Goal: Information Seeking & Learning: Learn about a topic

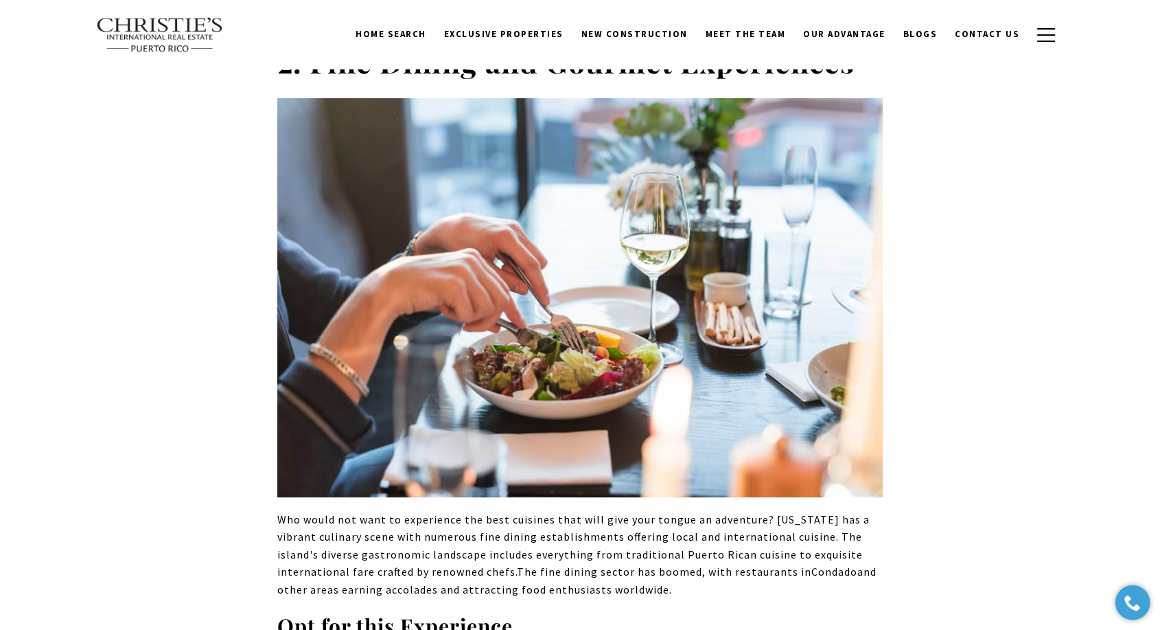
scroll to position [4577, 0]
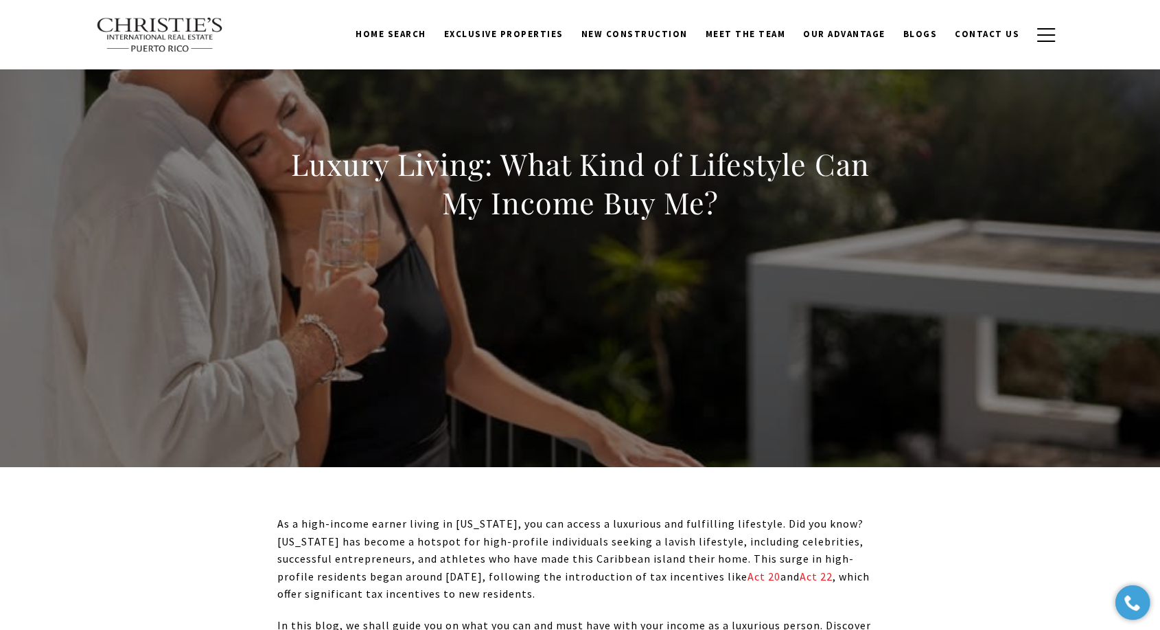
scroll to position [0, 0]
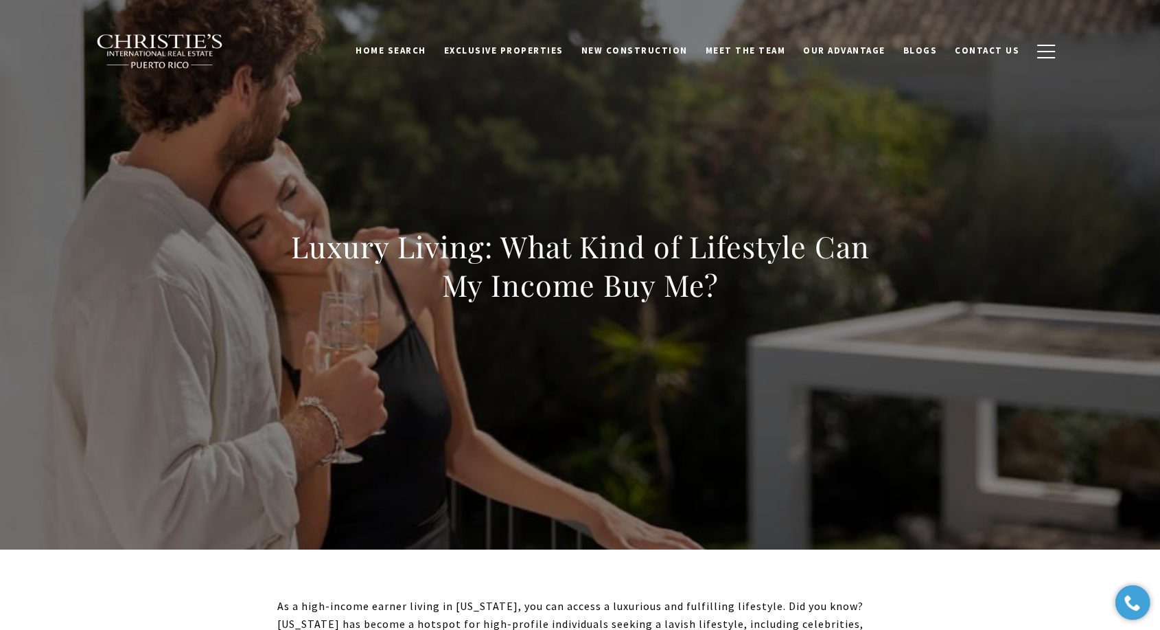
click at [142, 43] on img at bounding box center [160, 52] width 128 height 36
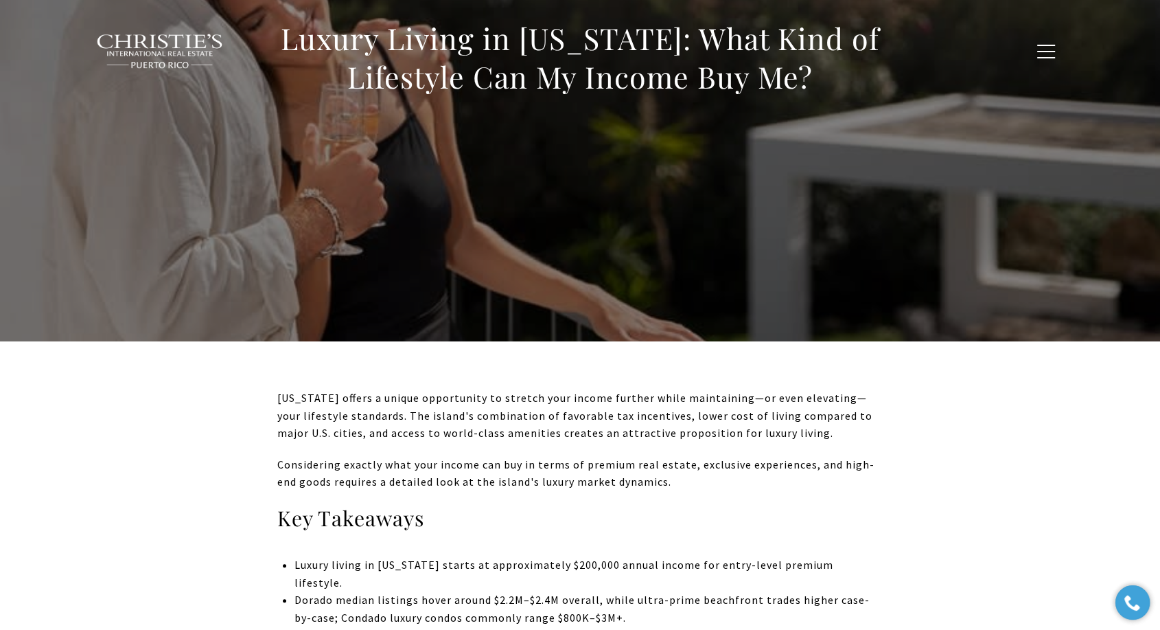
scroll to position [152, 0]
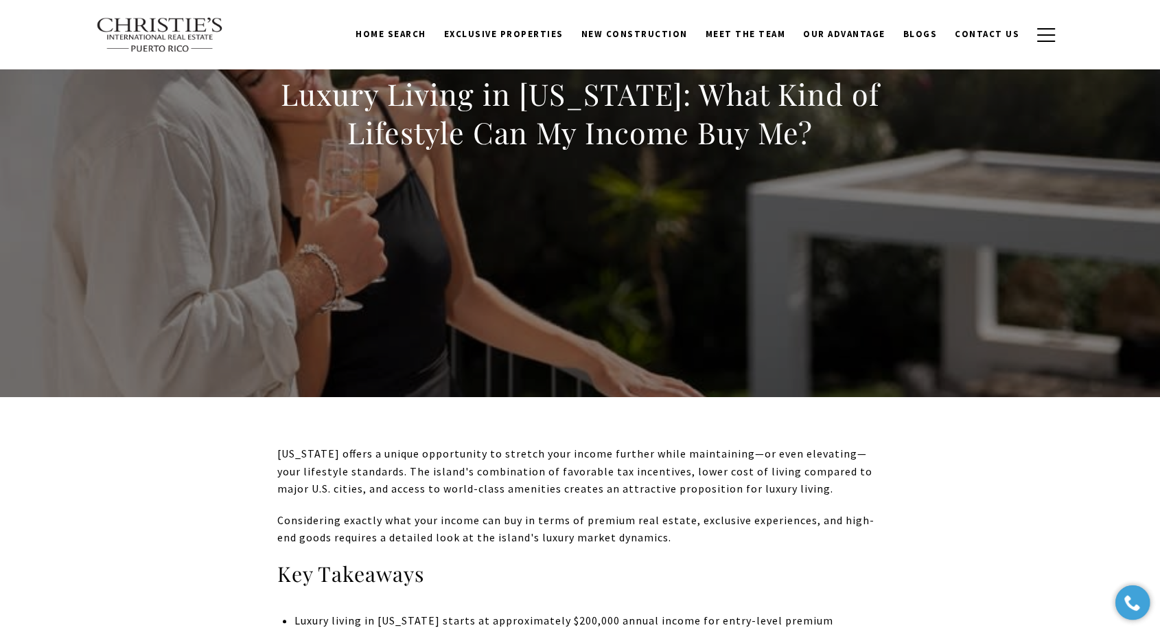
click at [608, 101] on h1 "Luxury Living in [US_STATE]: What Kind of Lifestyle Can My Income Buy Me?" at bounding box center [580, 113] width 606 height 77
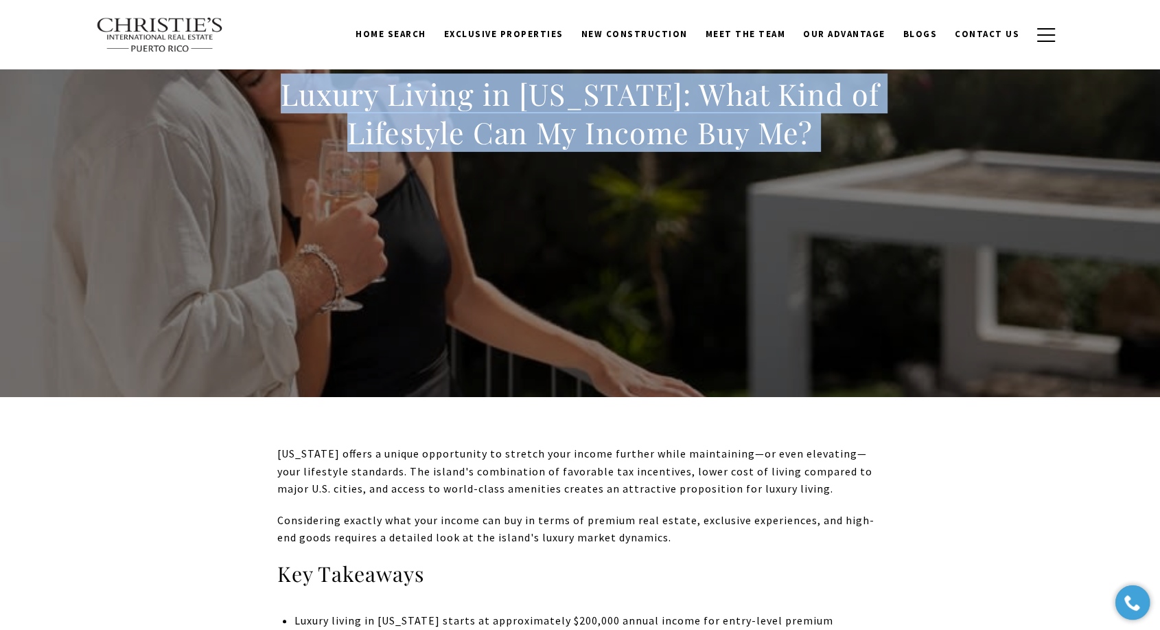
click at [608, 101] on h1 "Luxury Living in [US_STATE]: What Kind of Lifestyle Can My Income Buy Me?" at bounding box center [580, 113] width 606 height 77
copy body "Luxury Living in [US_STATE]: What Kind of Lifestyle Can My Income Buy Me?"
